Goal: Information Seeking & Learning: Learn about a topic

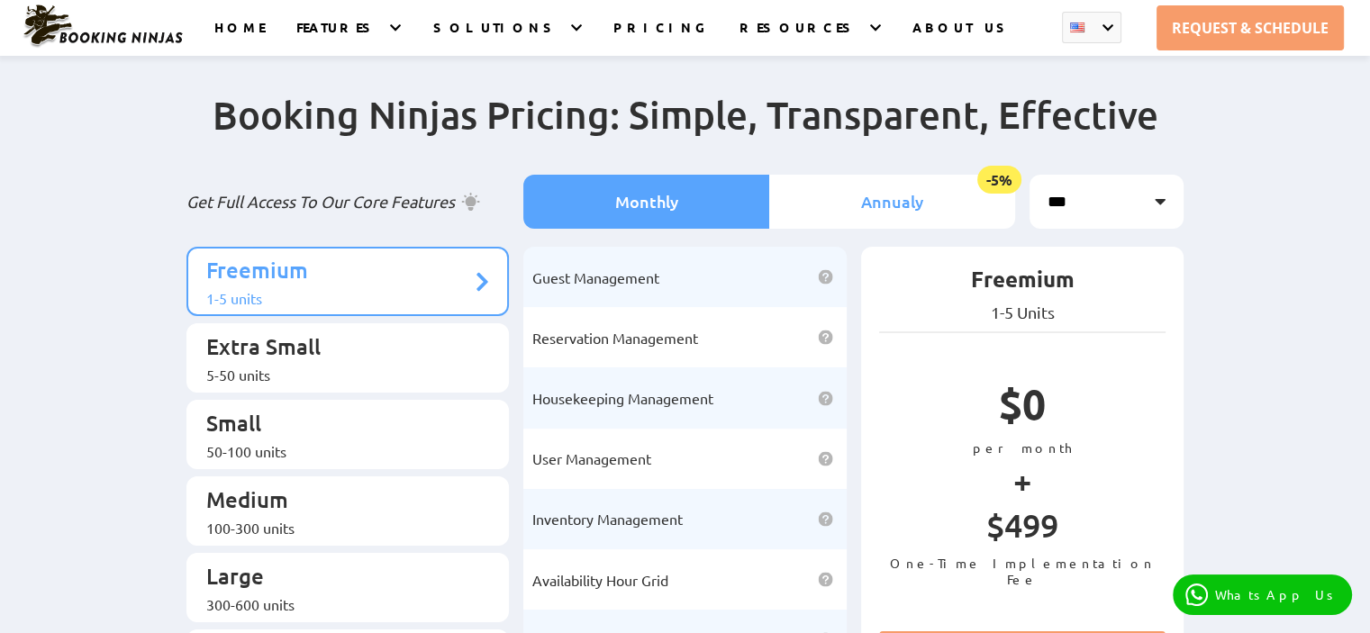
click at [922, 184] on li "Annualy -5%" at bounding box center [892, 202] width 246 height 54
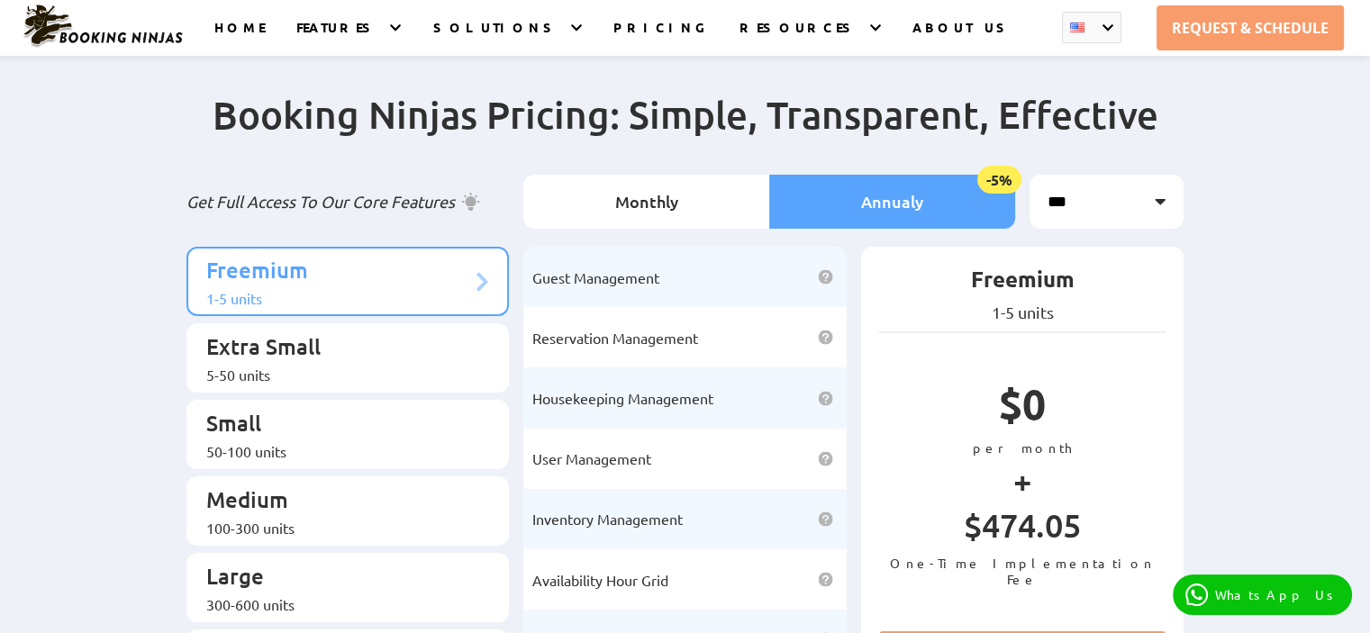
click at [454, 289] on div "1-5 units" at bounding box center [339, 298] width 266 height 18
click at [327, 342] on p "Extra Small" at bounding box center [339, 348] width 266 height 33
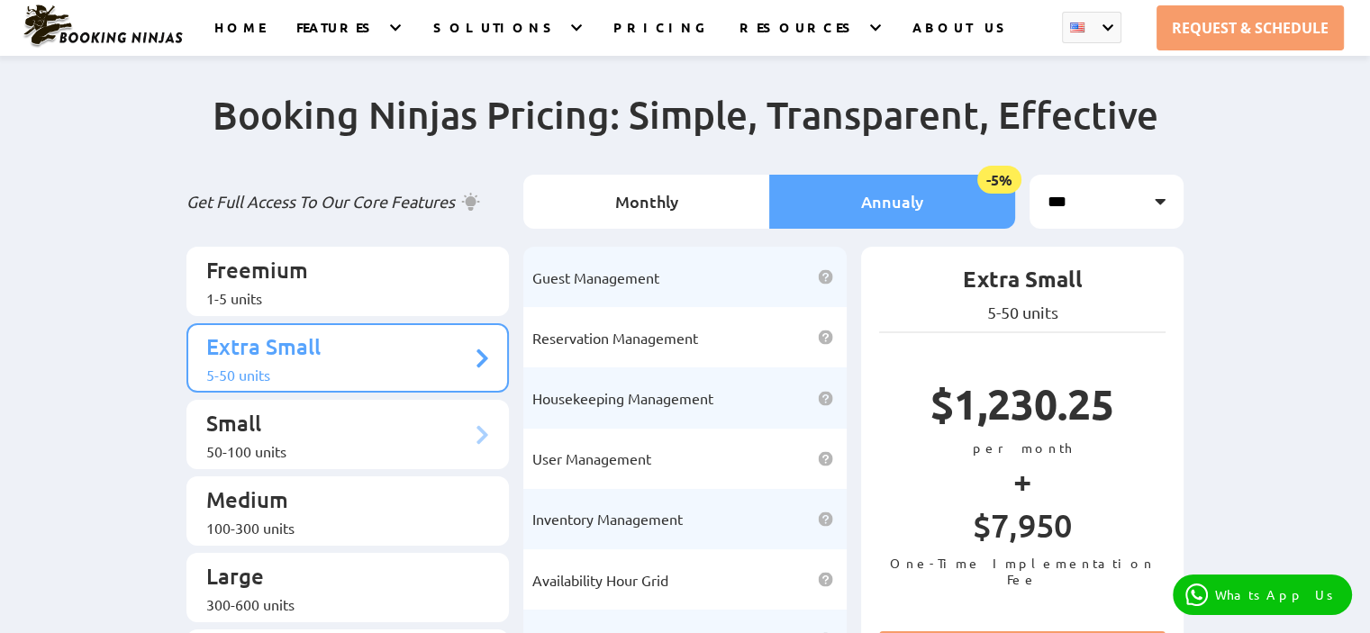
click at [342, 419] on p "Small" at bounding box center [339, 425] width 266 height 33
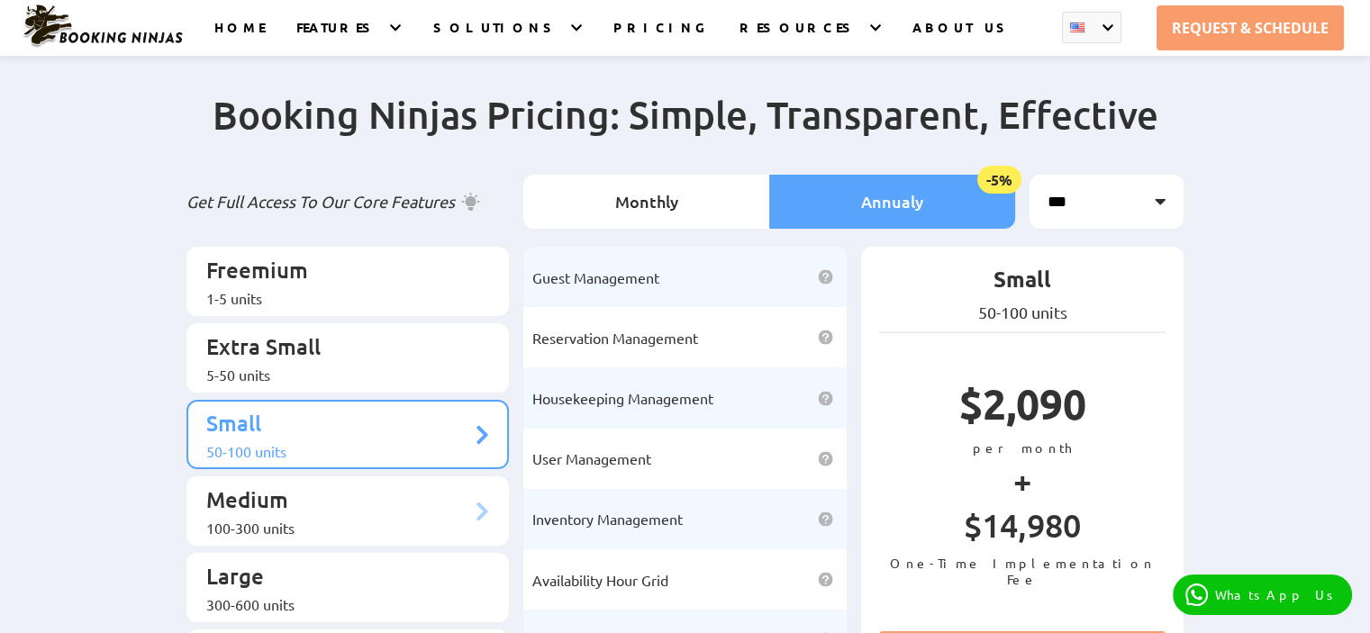
click at [337, 519] on div "100-300 units" at bounding box center [339, 528] width 266 height 18
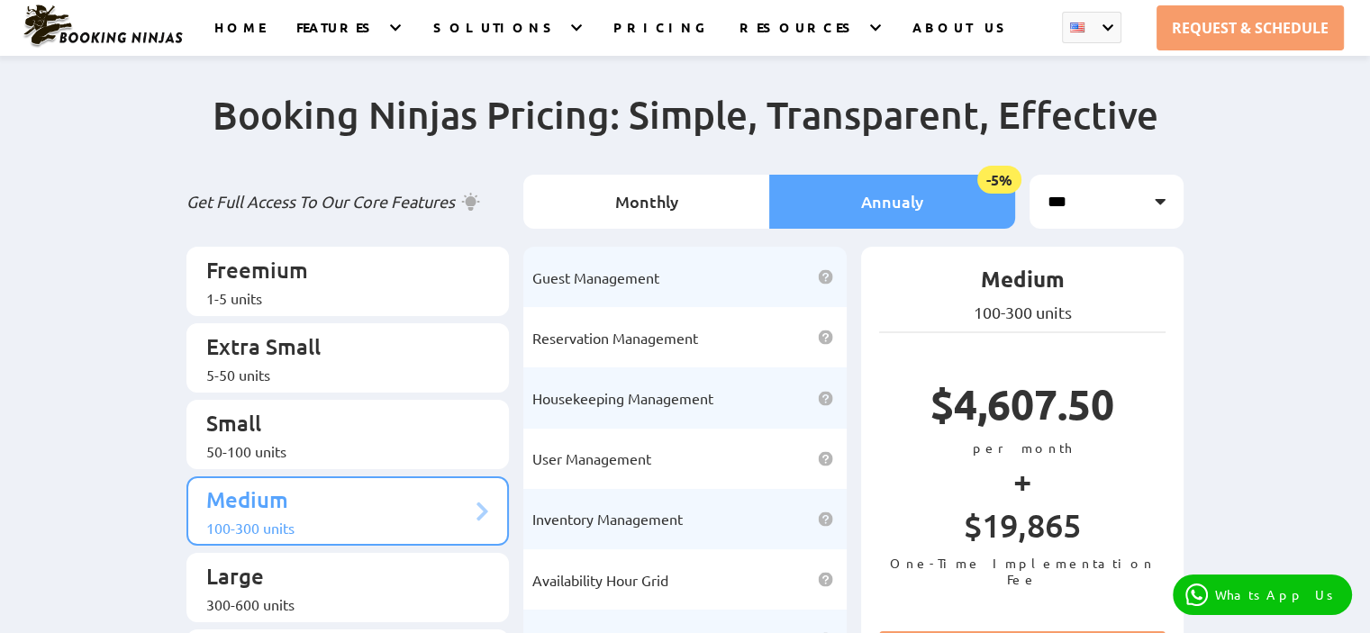
scroll to position [90, 0]
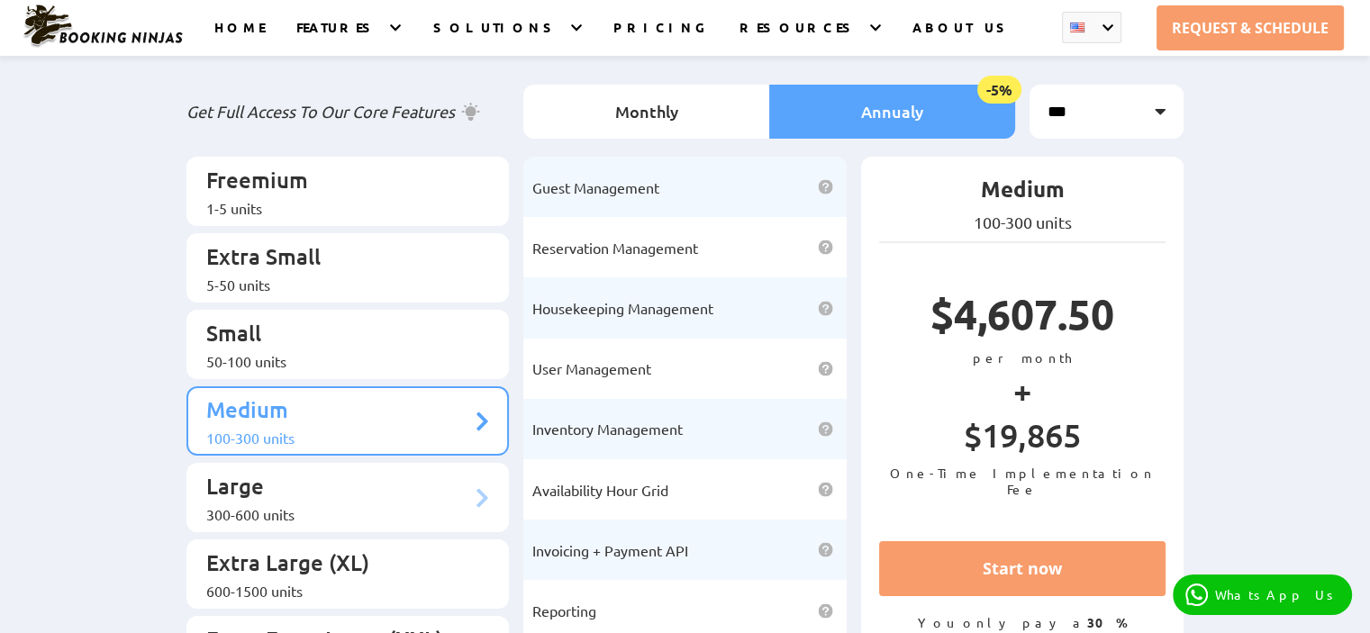
click at [344, 472] on p "Large" at bounding box center [339, 488] width 266 height 33
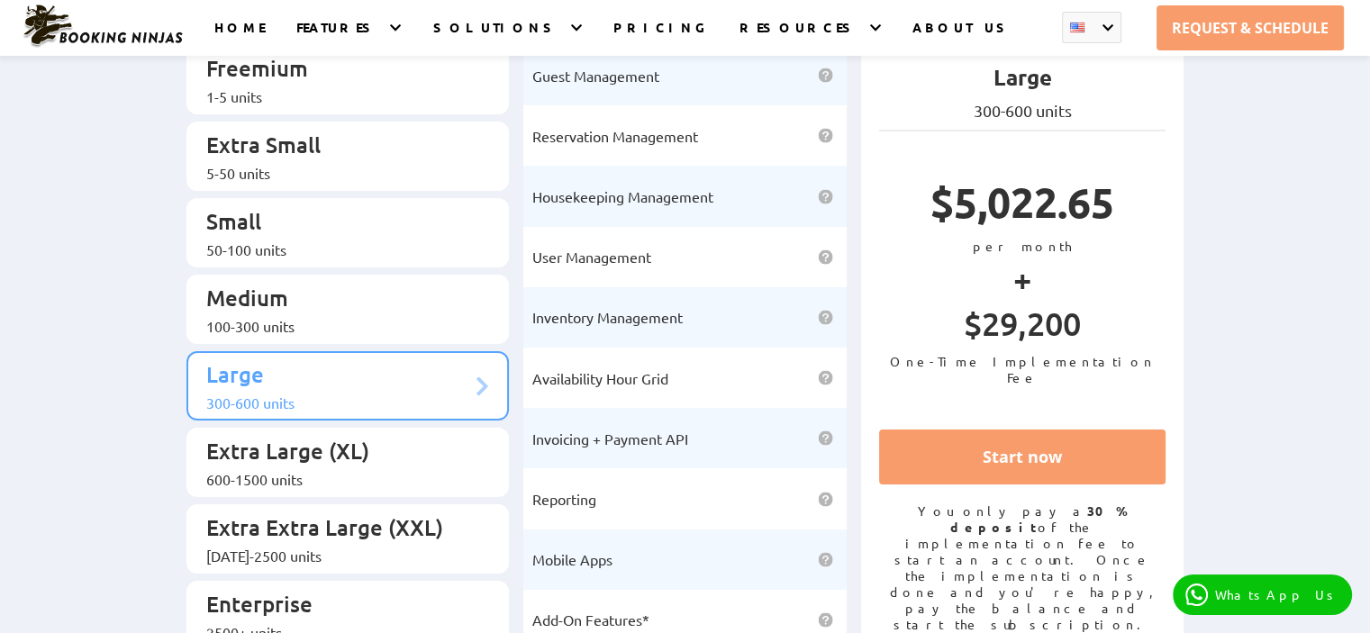
scroll to position [270, 0]
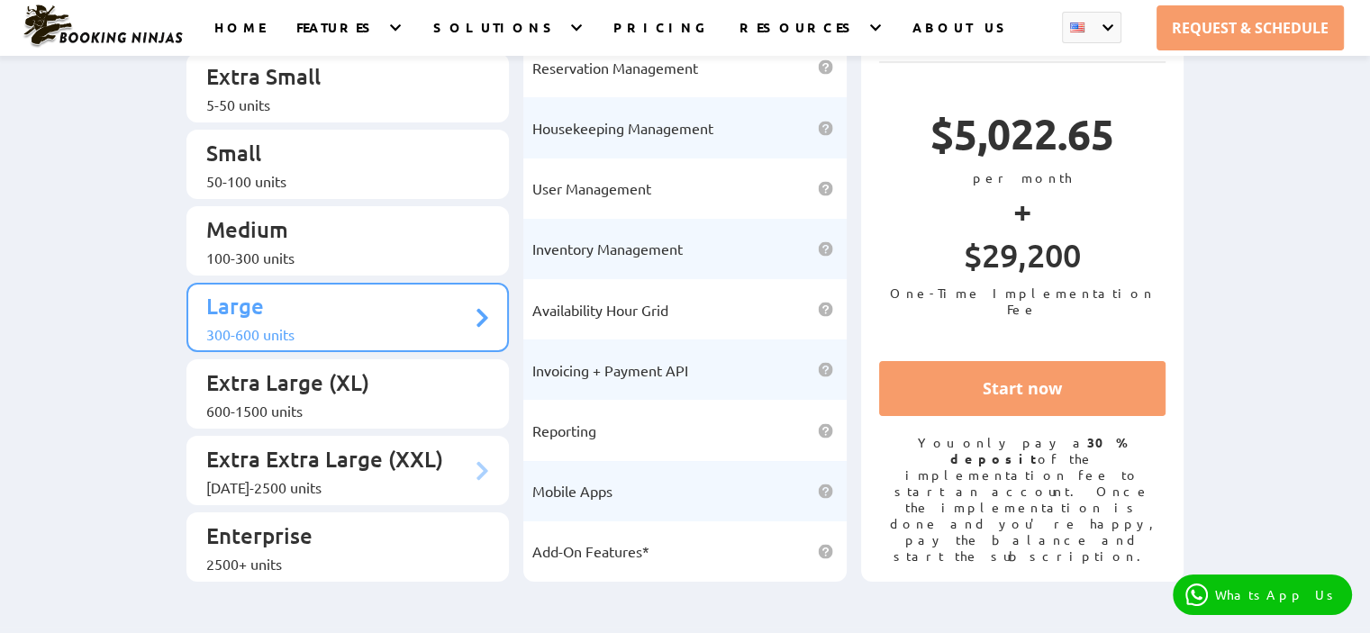
click at [350, 478] on div "[DATE]-2500 units" at bounding box center [339, 487] width 266 height 18
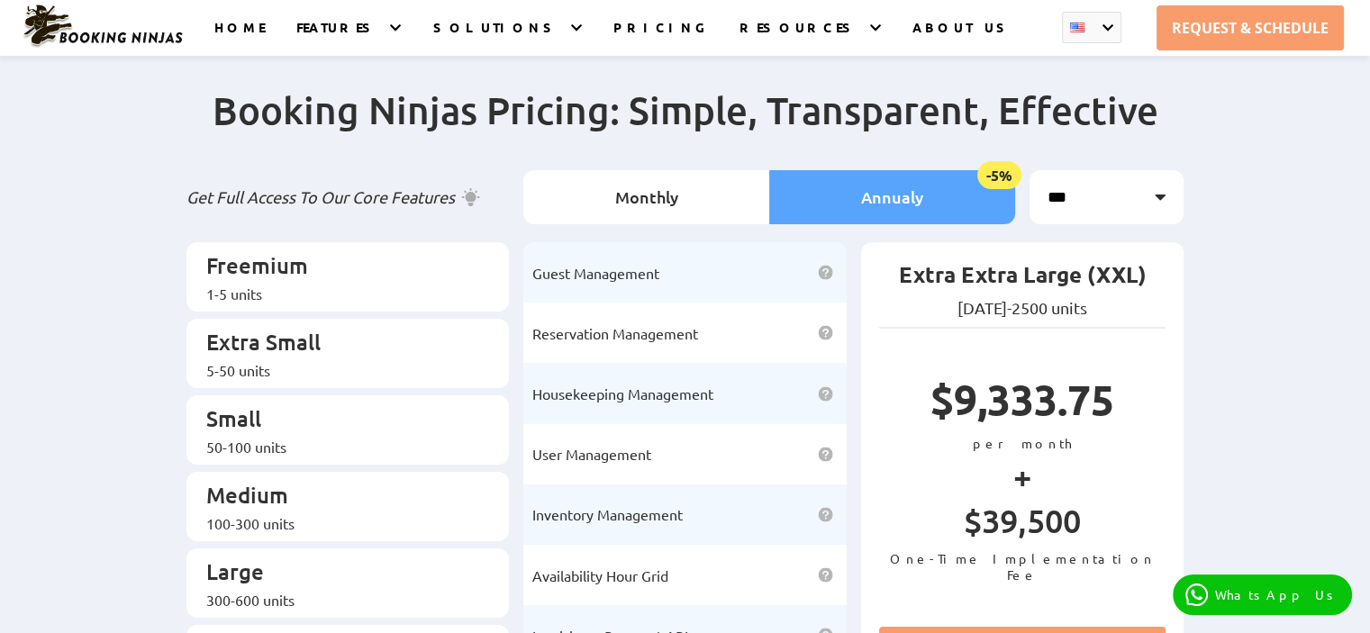
scroll to position [0, 0]
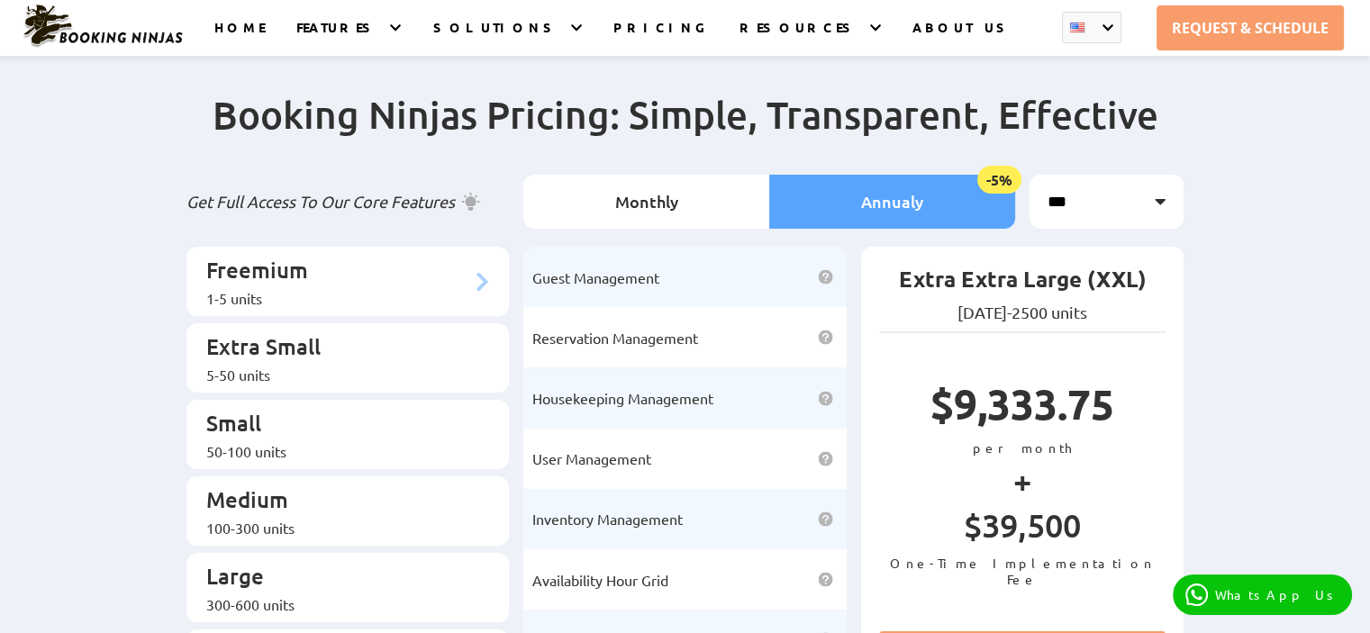
click at [348, 270] on p "Freemium" at bounding box center [339, 272] width 266 height 33
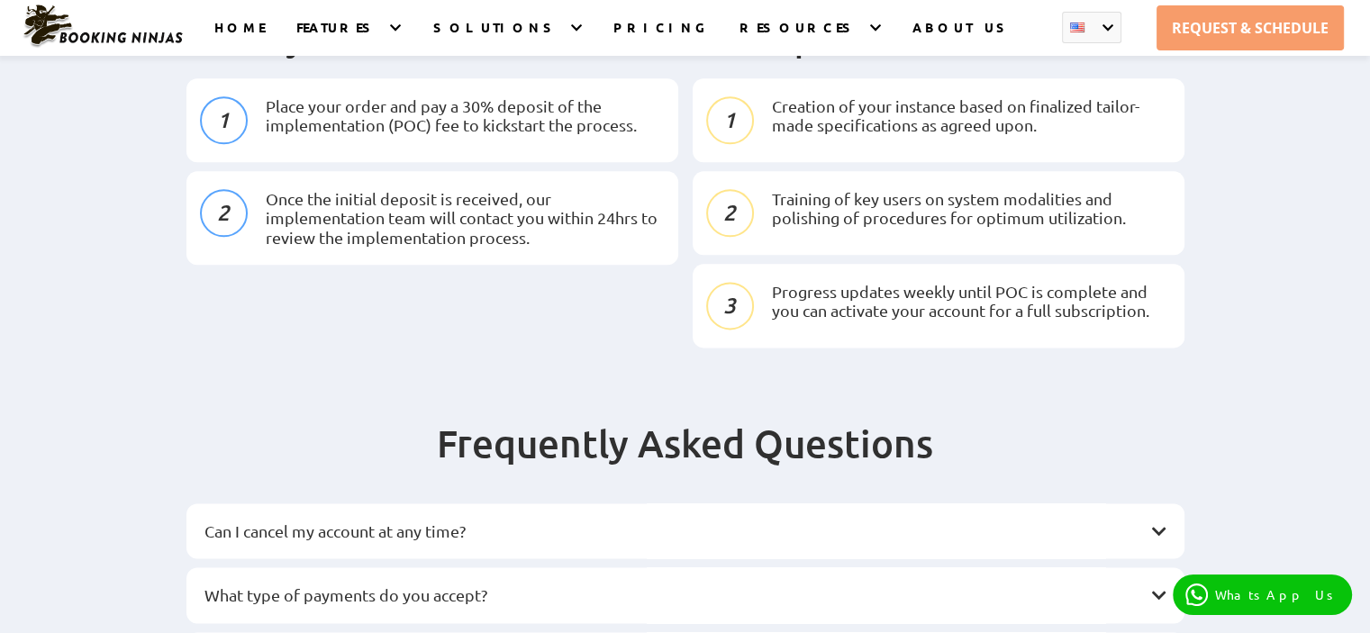
scroll to position [2252, 0]
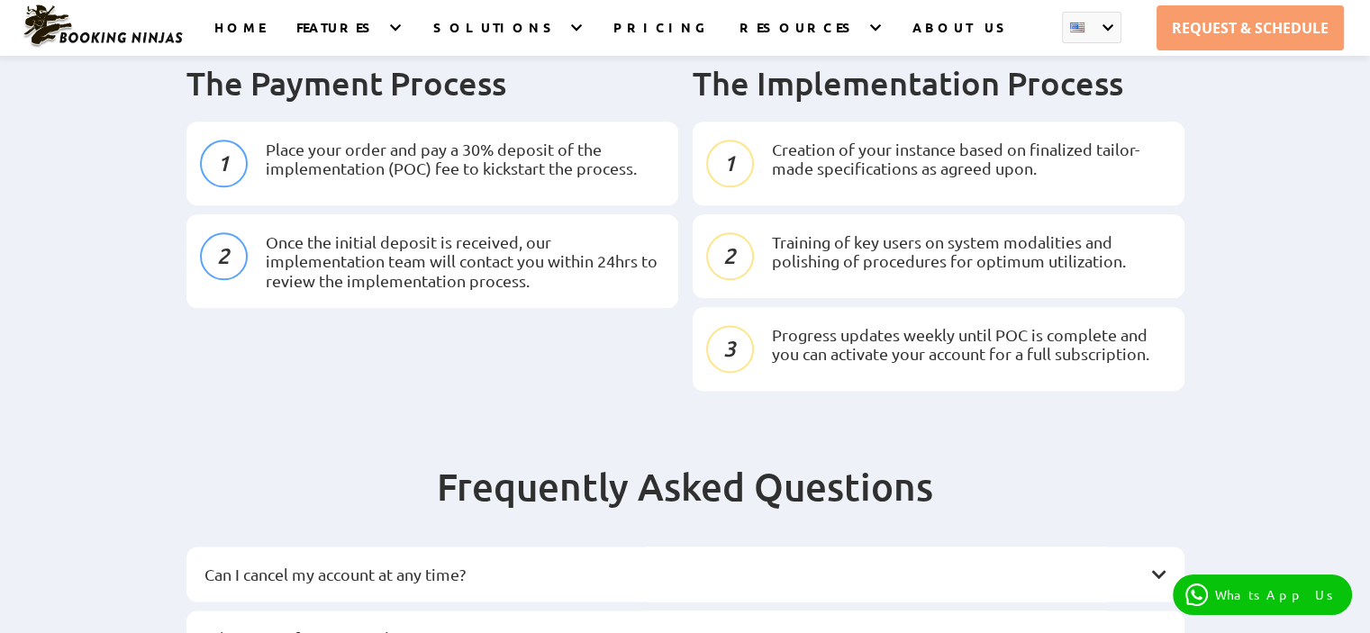
click at [760, 629] on h3 "What type of payments do you accept?" at bounding box center [677, 639] width 944 height 20
click at [769, 547] on div "Can I cancel my account at any time?" at bounding box center [686, 575] width 998 height 56
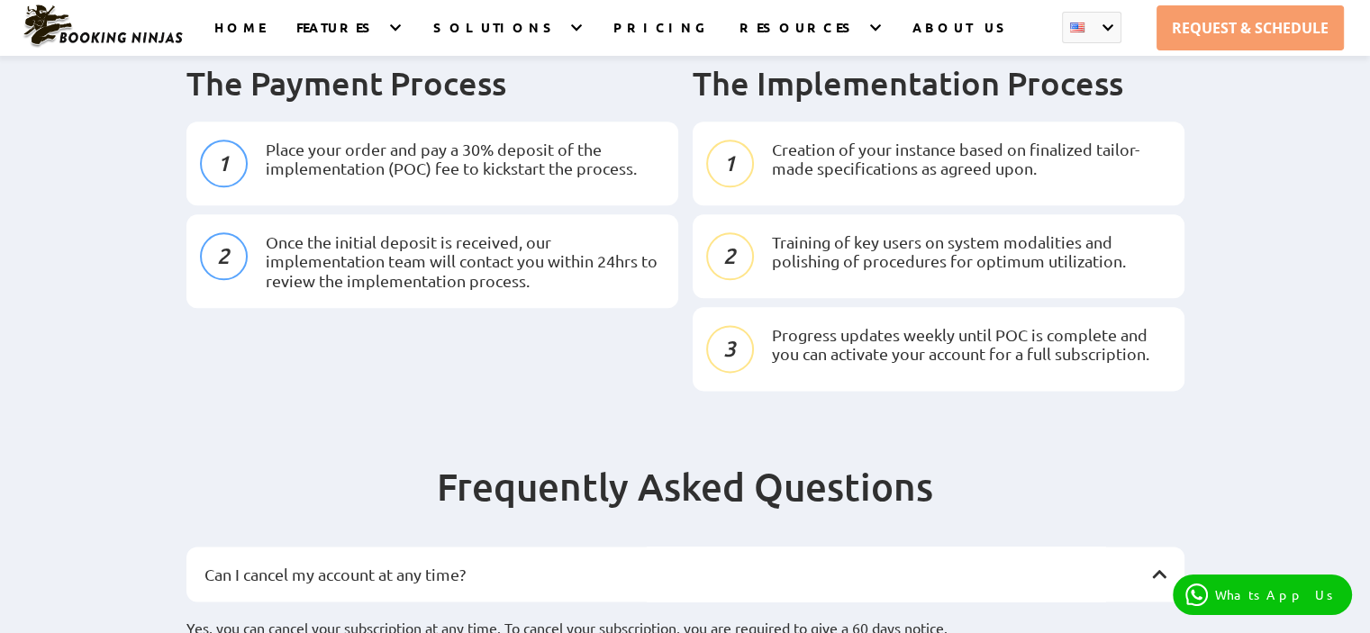
click at [769, 547] on div "Can I cancel my account at any time?" at bounding box center [686, 575] width 998 height 56
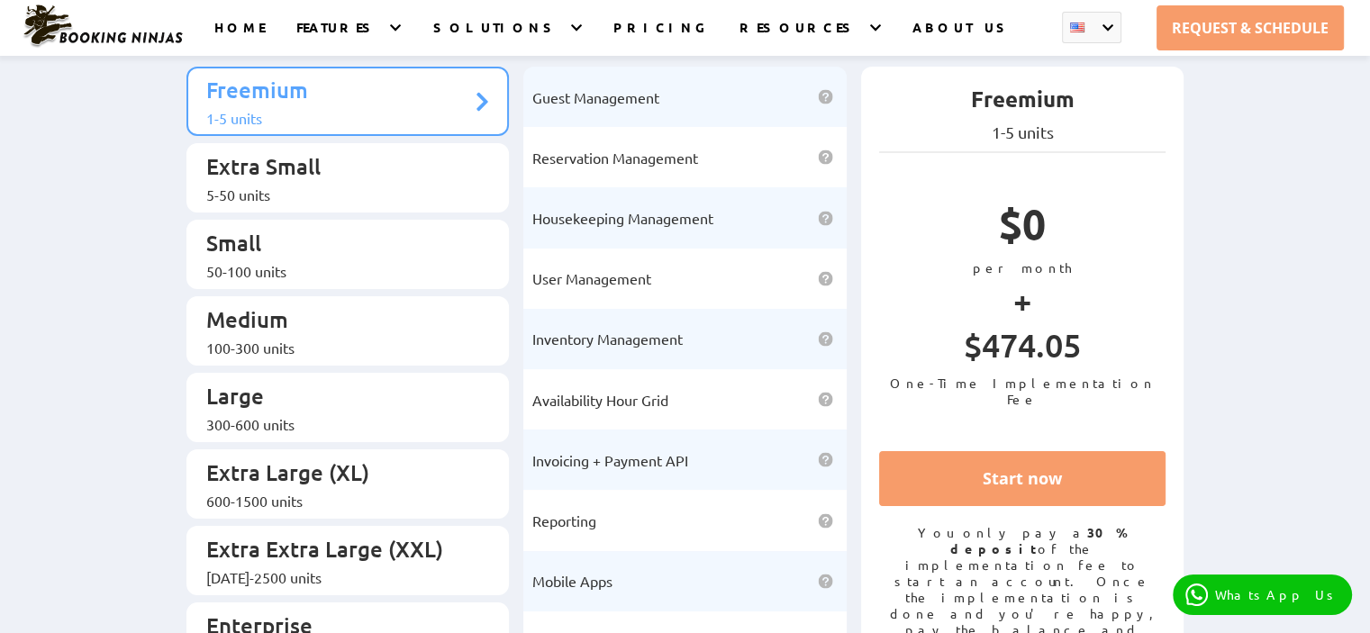
scroll to position [90, 0]
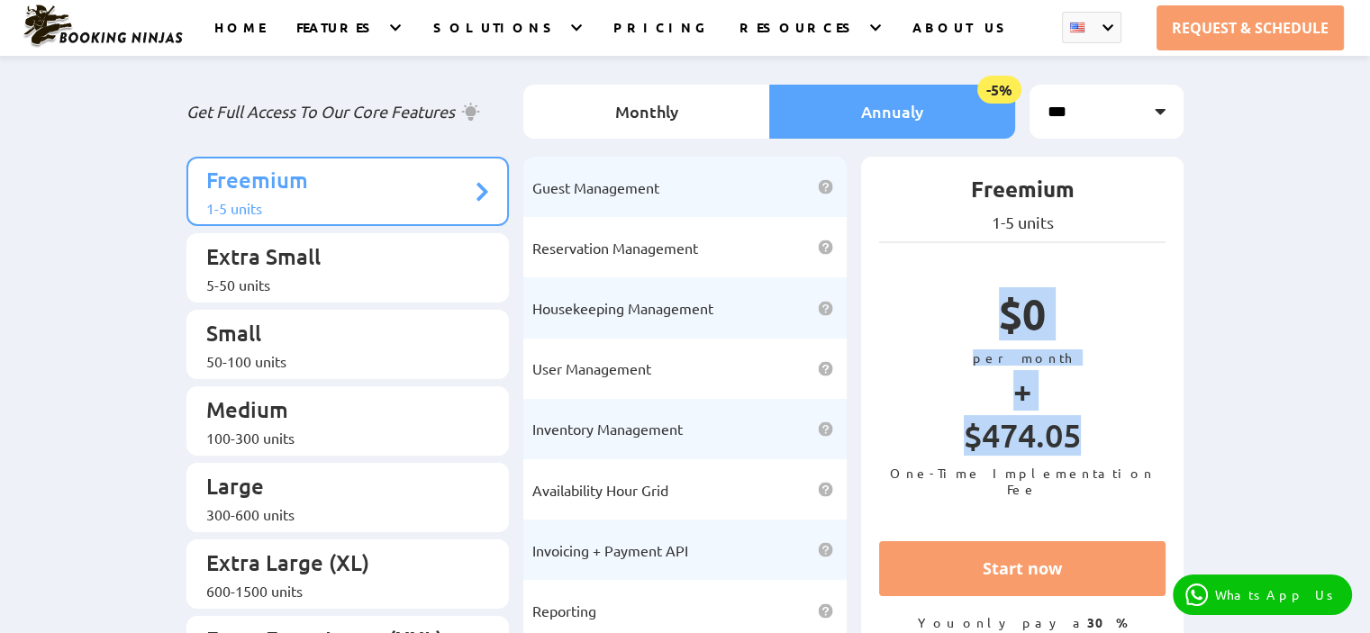
drag, startPoint x: 1097, startPoint y: 441, endPoint x: 979, endPoint y: 329, distance: 163.1
click at [979, 329] on div "$0 per month + $474.05 One-Time Implementation Fee" at bounding box center [1022, 392] width 287 height 237
click at [1154, 348] on p "$0" at bounding box center [1022, 318] width 287 height 62
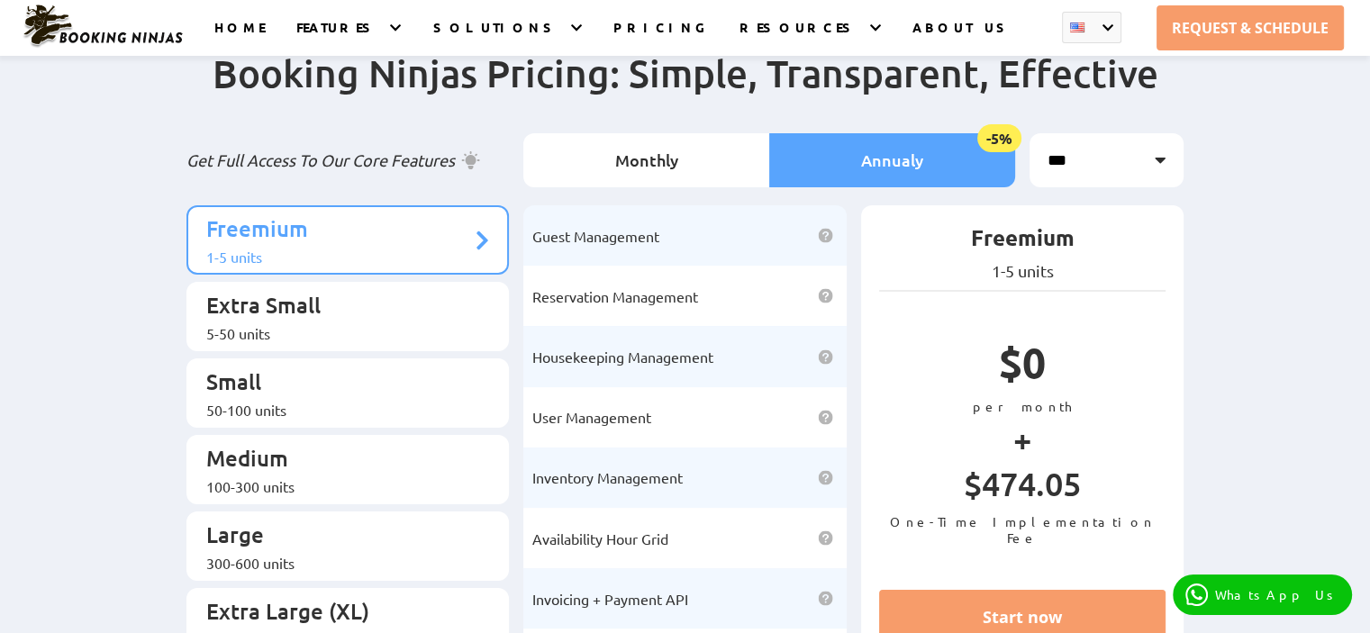
scroll to position [0, 0]
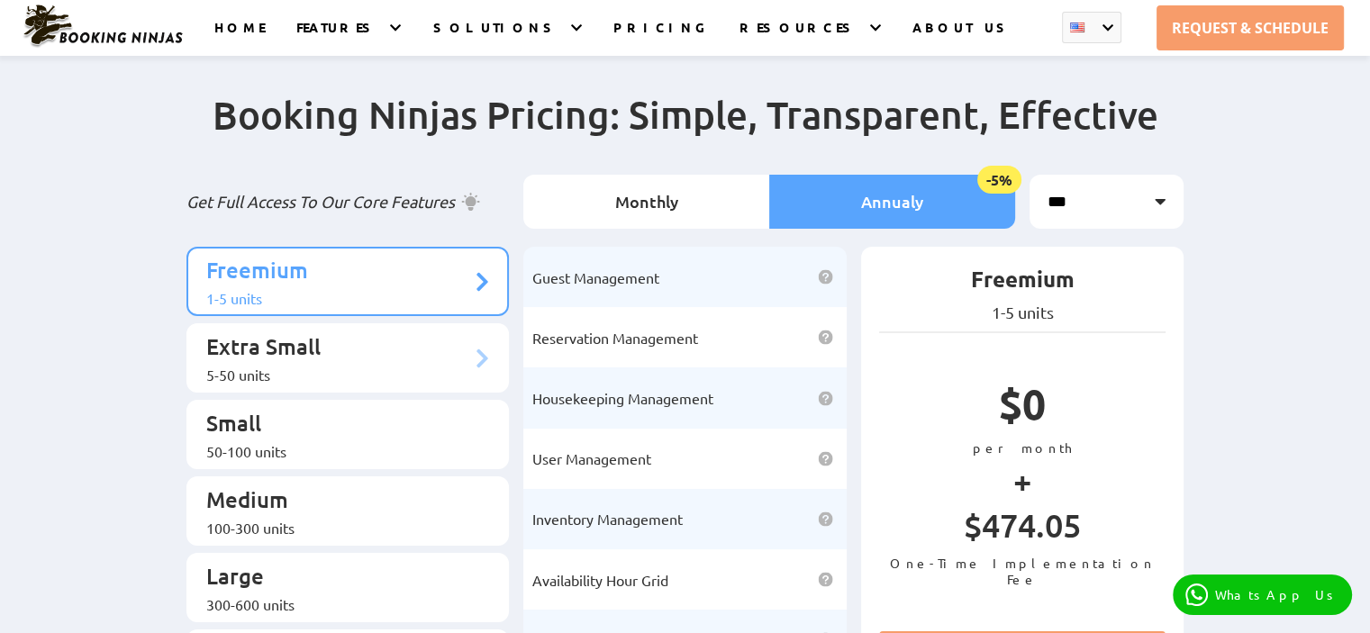
click at [361, 350] on p "Extra Small" at bounding box center [339, 348] width 266 height 33
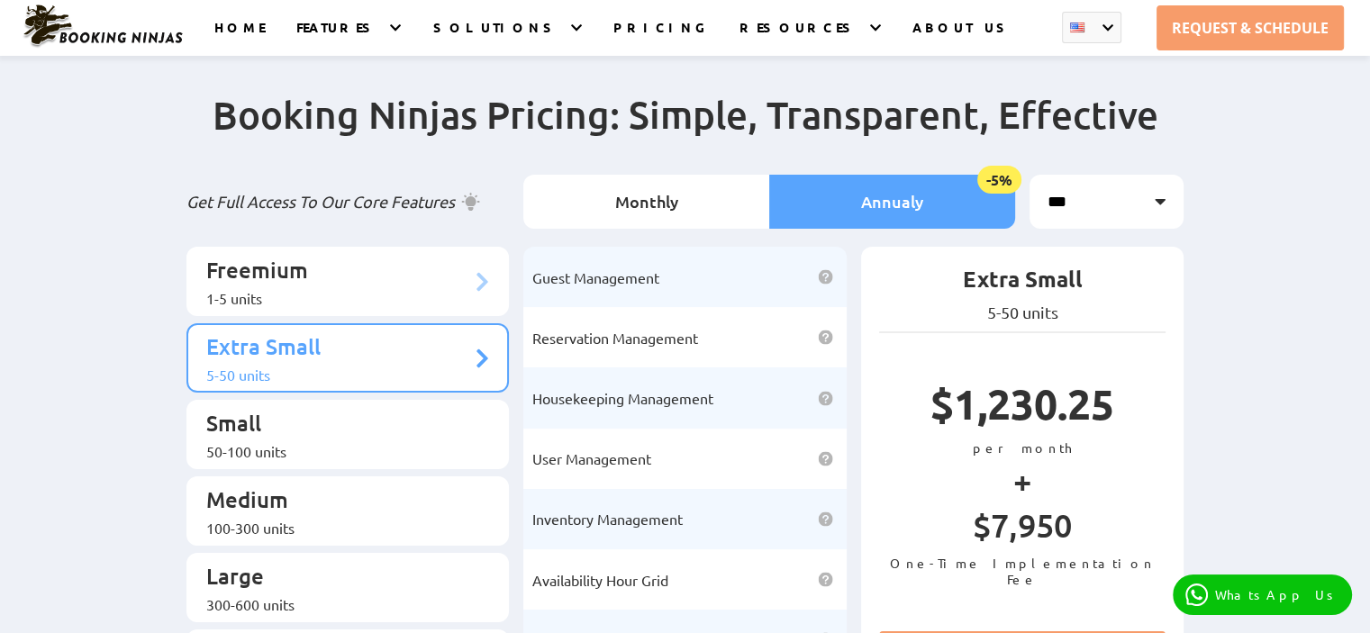
click at [425, 262] on p "Freemium" at bounding box center [339, 272] width 266 height 33
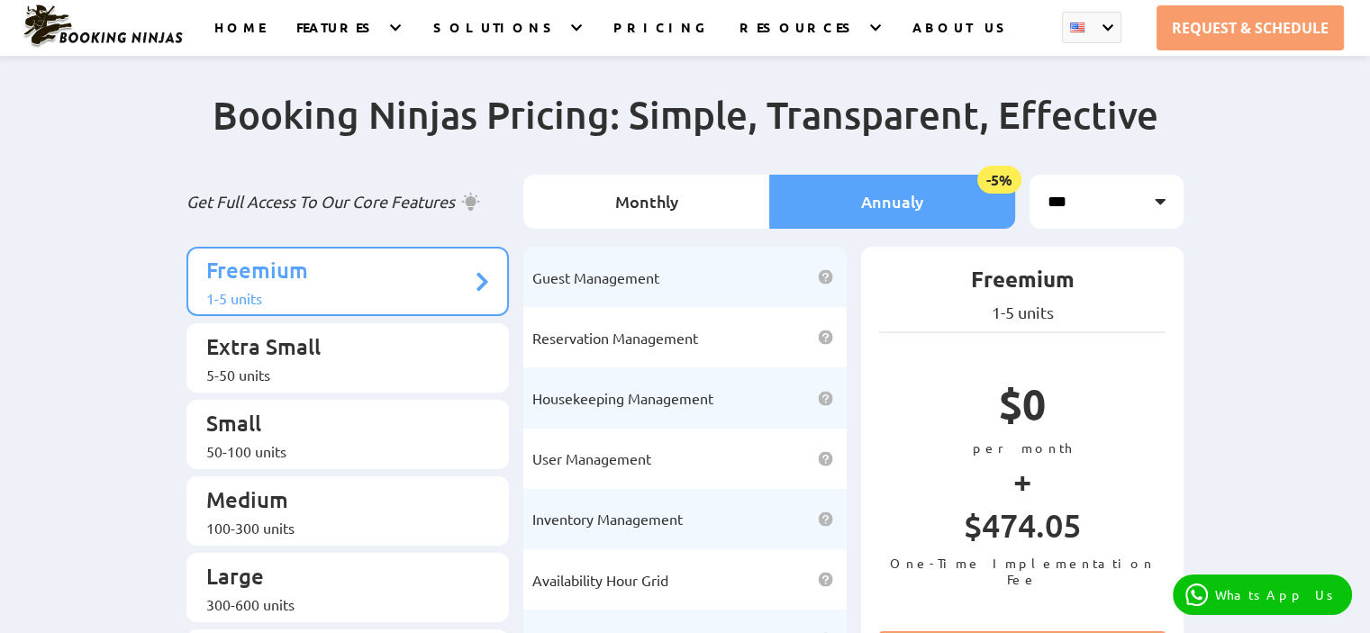
drag, startPoint x: 1150, startPoint y: 460, endPoint x: 1041, endPoint y: 435, distance: 111.9
click at [1041, 435] on p "$0" at bounding box center [1022, 409] width 287 height 62
click at [1239, 400] on div "Booking Ninjas Pricing: Simple, Transparent, Effective Get Full Access To Our C…" at bounding box center [685, 476] width 1370 height 842
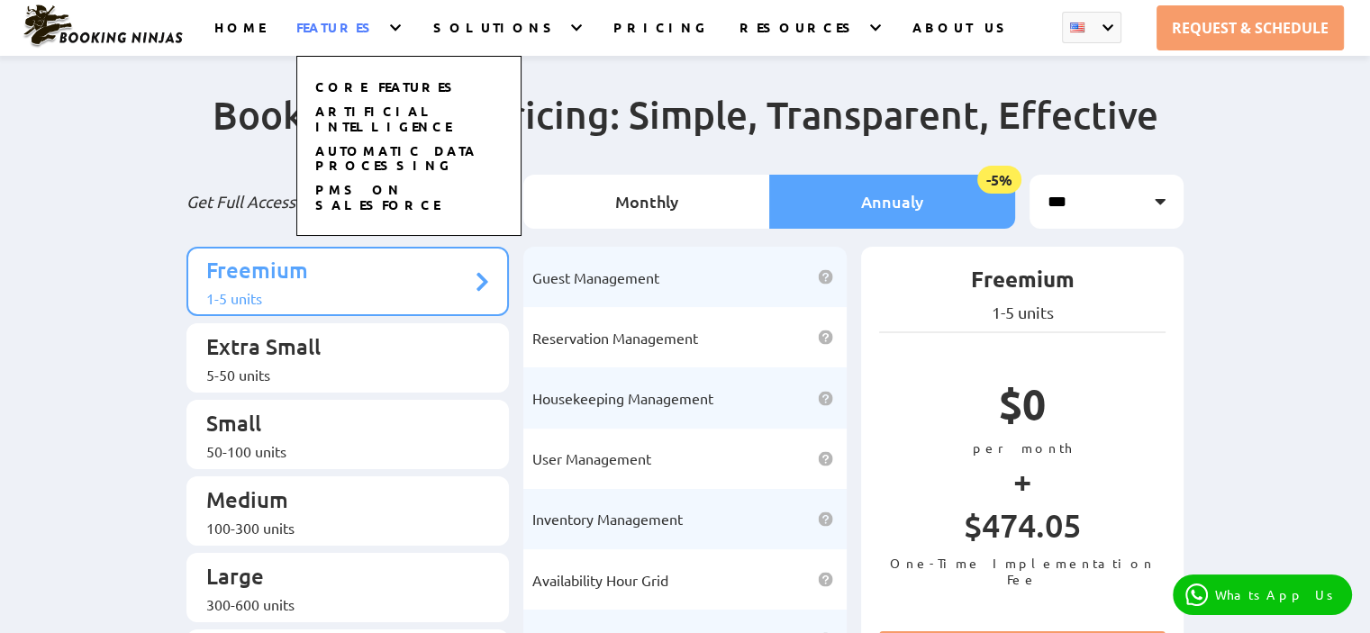
click at [403, 21] on div "CORE FEATURES ARTIFICIAL INTELLIGENCE AUTOMATIC DATA PROCESSING PMS on SALESFOR…" at bounding box center [408, 128] width 225 height 216
click at [411, 142] on link "AUTOMATIC DATA PROCESSING" at bounding box center [396, 159] width 162 height 34
